Goal: Use online tool/utility: Utilize a website feature to perform a specific function

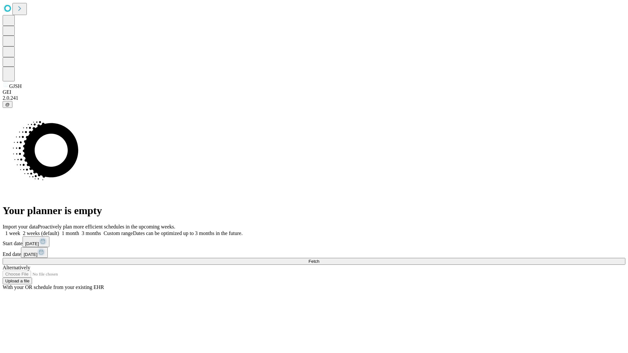
click at [319, 259] on span "Fetch" at bounding box center [314, 261] width 11 height 5
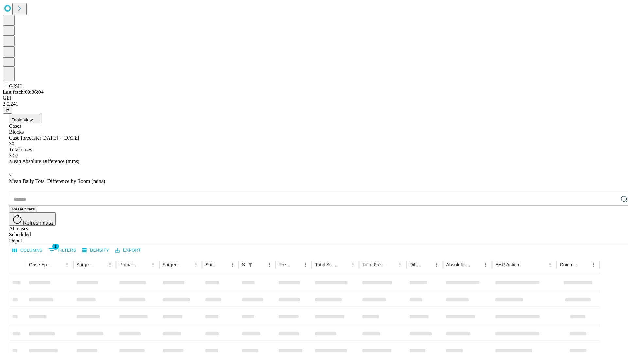
click at [33, 117] on span "Table View" at bounding box center [22, 119] width 21 height 5
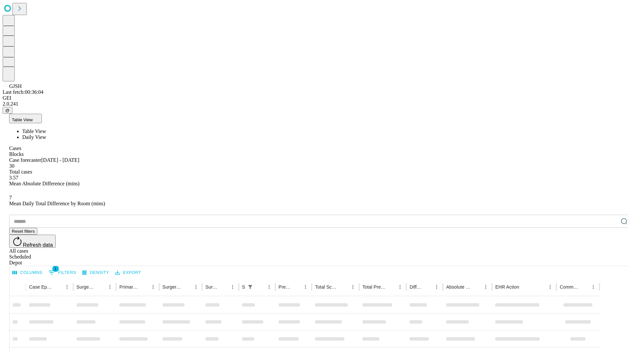
click at [46, 134] on span "Daily View" at bounding box center [34, 137] width 24 height 6
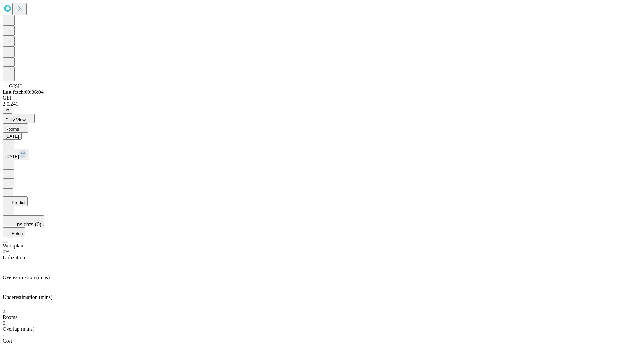
click at [28, 197] on button "Predict" at bounding box center [15, 201] width 25 height 9
